Goal: Transaction & Acquisition: Subscribe to service/newsletter

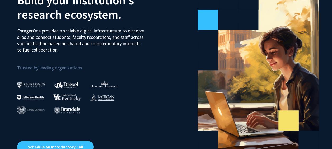
scroll to position [49, 0]
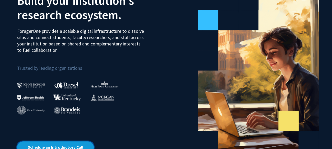
click at [54, 143] on link "Schedule an Introductory Call" at bounding box center [55, 147] width 77 height 12
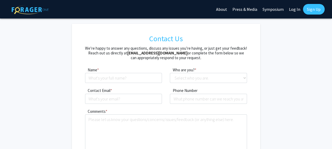
click at [312, 8] on link "Sign Up" at bounding box center [314, 9] width 22 height 11
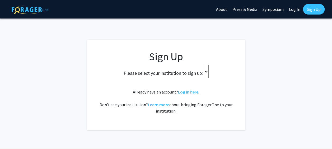
click at [204, 75] on div "Please select your institution to sign up:" at bounding box center [165, 71] width 145 height 13
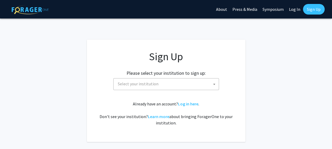
click at [197, 80] on span "Select your institution" at bounding box center [167, 83] width 103 height 11
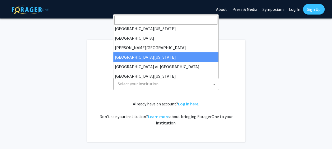
scroll to position [185, 0]
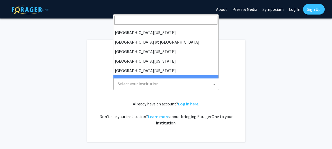
select select "21"
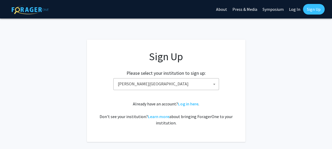
scroll to position [30, 0]
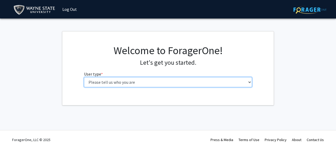
click at [124, 85] on select "Please tell us who you are Undergraduate Student Master's Student Doctoral Cand…" at bounding box center [168, 82] width 168 height 10
select select "1: undergrad"
click at [84, 77] on select "Please tell us who you are Undergraduate Student Master's Student Doctoral Cand…" at bounding box center [168, 82] width 168 height 10
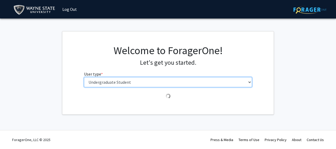
click at [176, 79] on select "Please tell us who you are Undergraduate Student Master's Student Doctoral Cand…" at bounding box center [168, 82] width 168 height 10
click at [177, 82] on select "Please tell us who you are Undergraduate Student Master's Student Doctoral Cand…" at bounding box center [168, 82] width 168 height 10
